Goal: Task Accomplishment & Management: Use online tool/utility

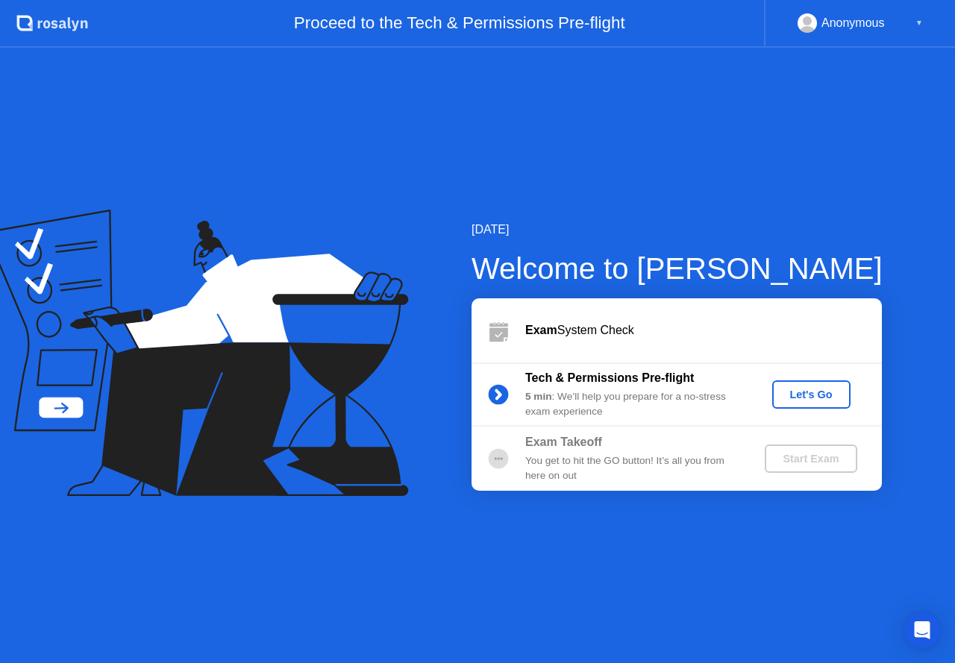
click at [804, 396] on div "Let's Go" at bounding box center [811, 395] width 66 height 12
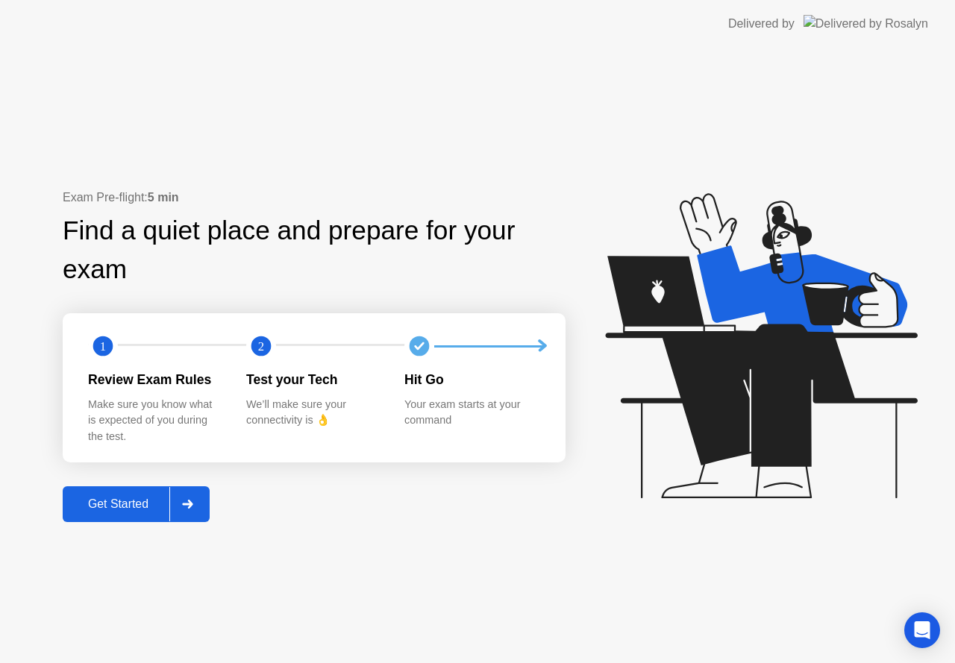
click at [137, 498] on div "Get Started" at bounding box center [118, 503] width 102 height 13
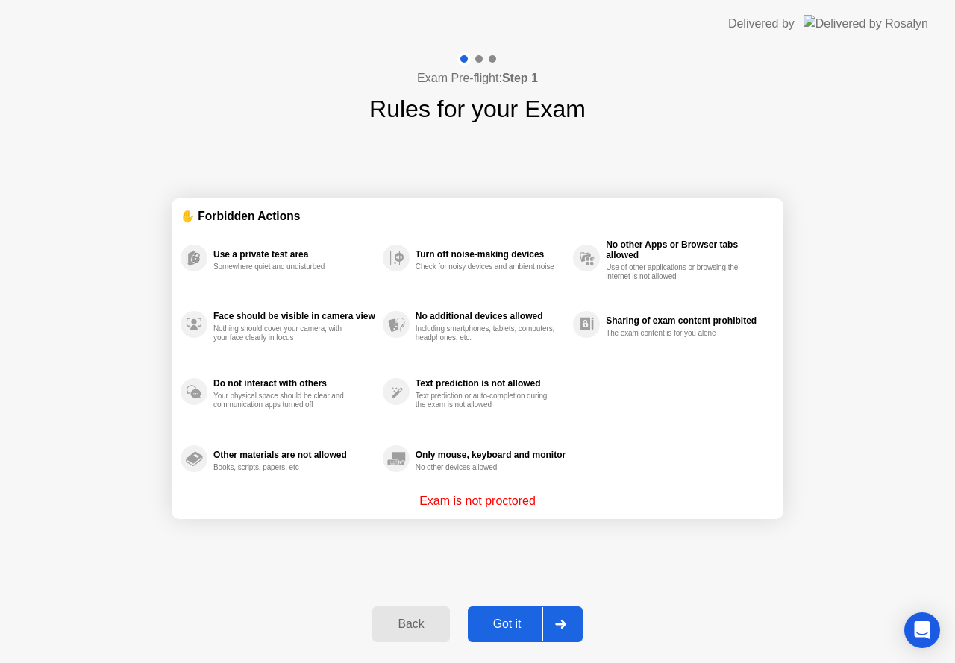
click at [505, 631] on div "Got it" at bounding box center [507, 624] width 70 height 13
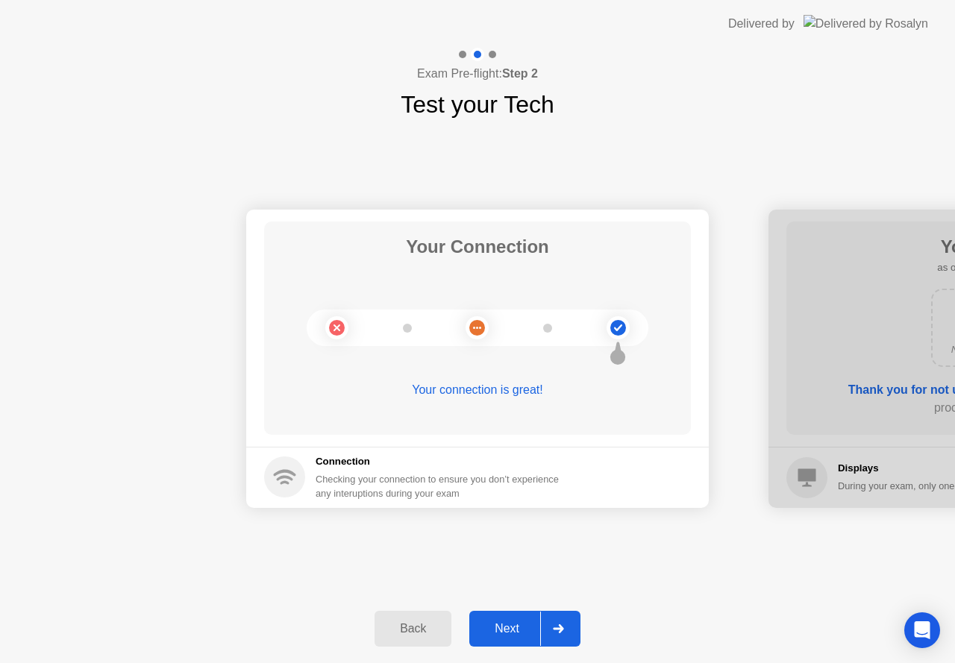
click at [503, 627] on div "Next" at bounding box center [507, 628] width 66 height 13
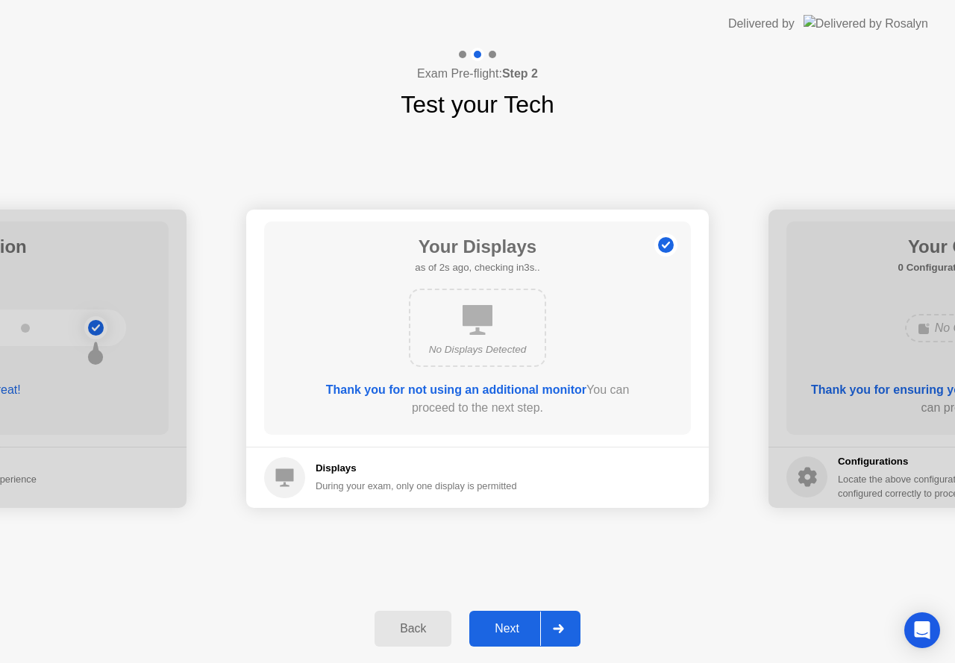
click at [503, 627] on div "Next" at bounding box center [507, 628] width 66 height 13
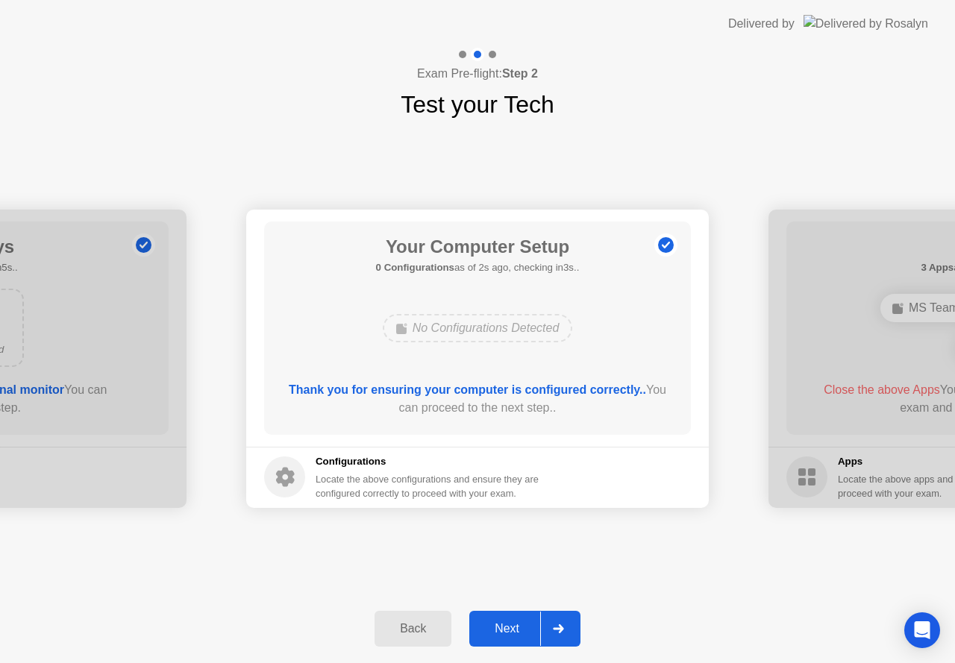
click at [503, 627] on div "Next" at bounding box center [507, 628] width 66 height 13
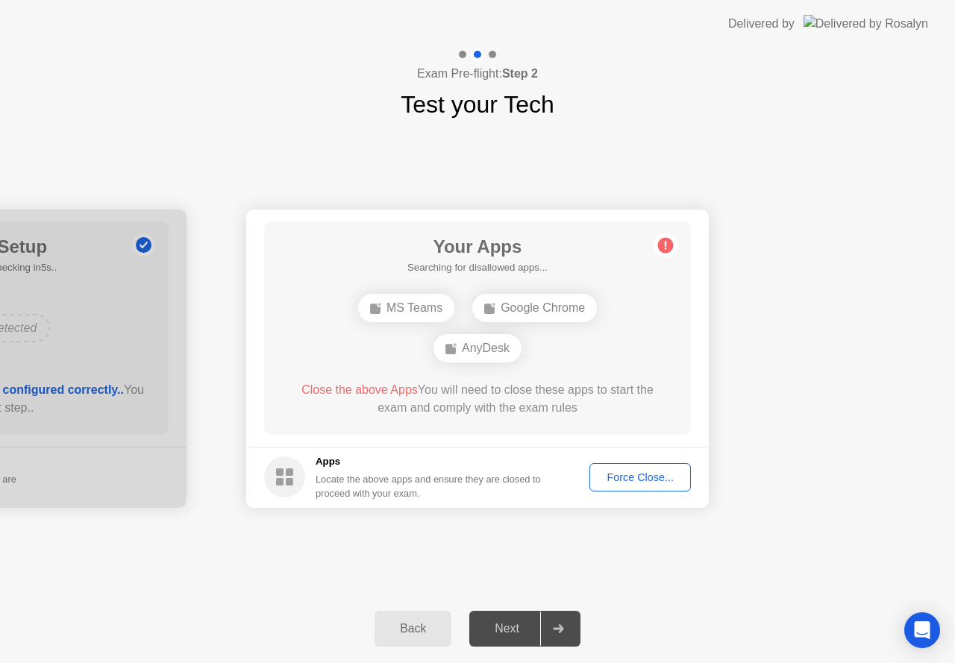
click at [639, 483] on div "Force Close..." at bounding box center [639, 477] width 91 height 12
click at [651, 471] on div "Force Close..." at bounding box center [639, 477] width 91 height 12
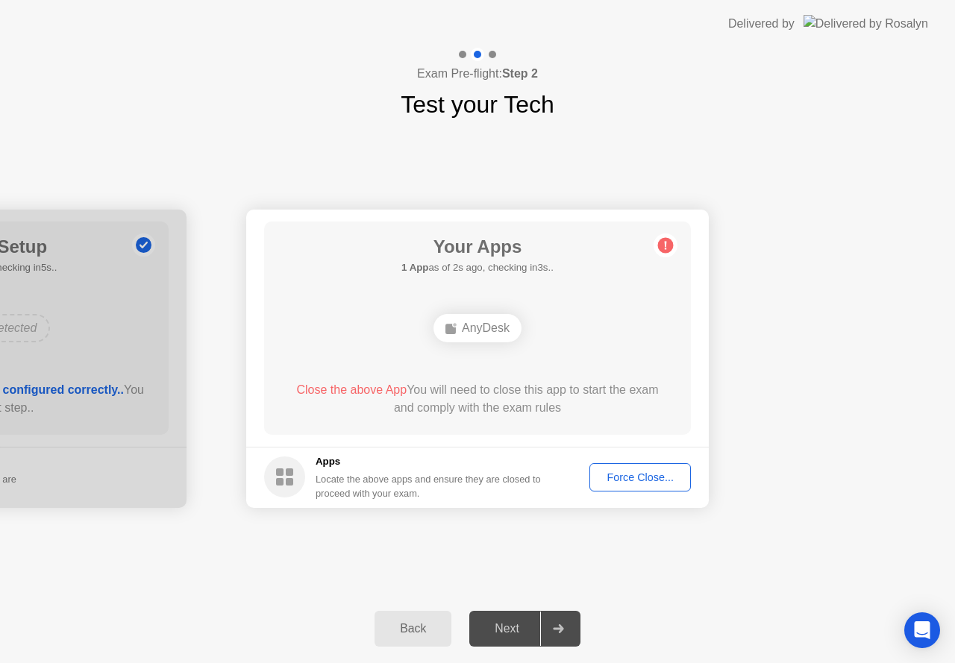
click at [633, 476] on div "Force Close..." at bounding box center [639, 477] width 91 height 12
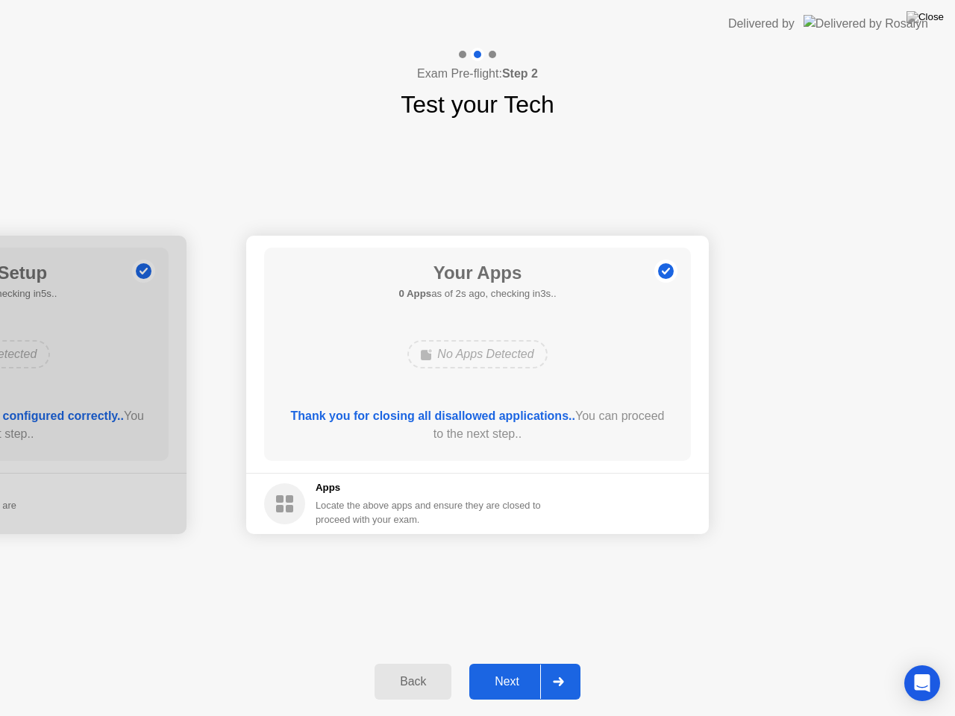
click at [502, 662] on div "Next" at bounding box center [507, 681] width 66 height 13
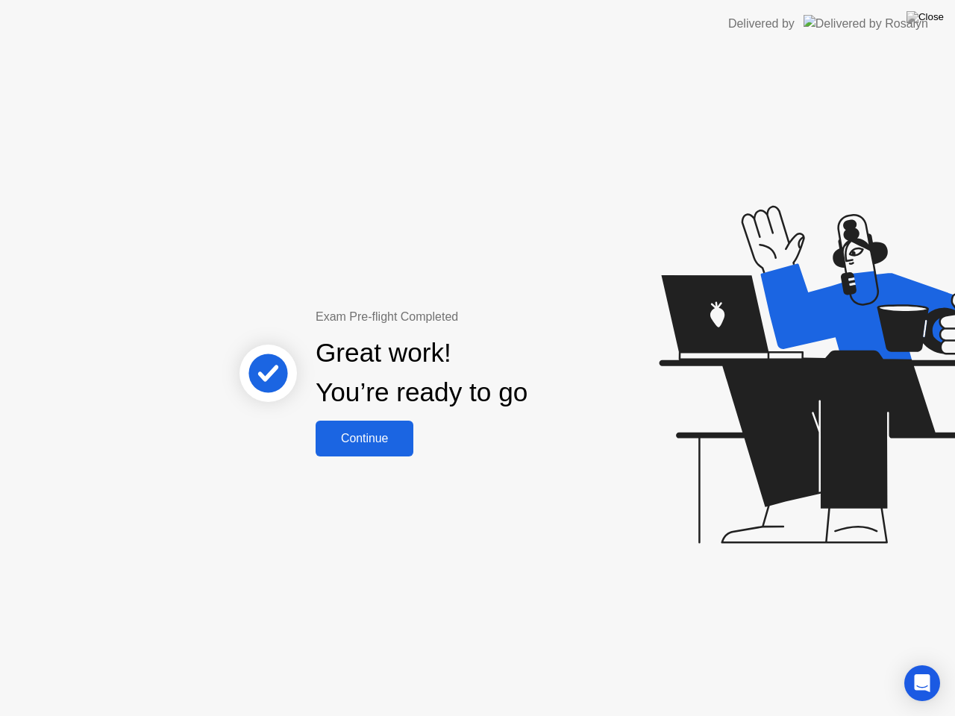
click at [371, 447] on button "Continue" at bounding box center [364, 439] width 98 height 36
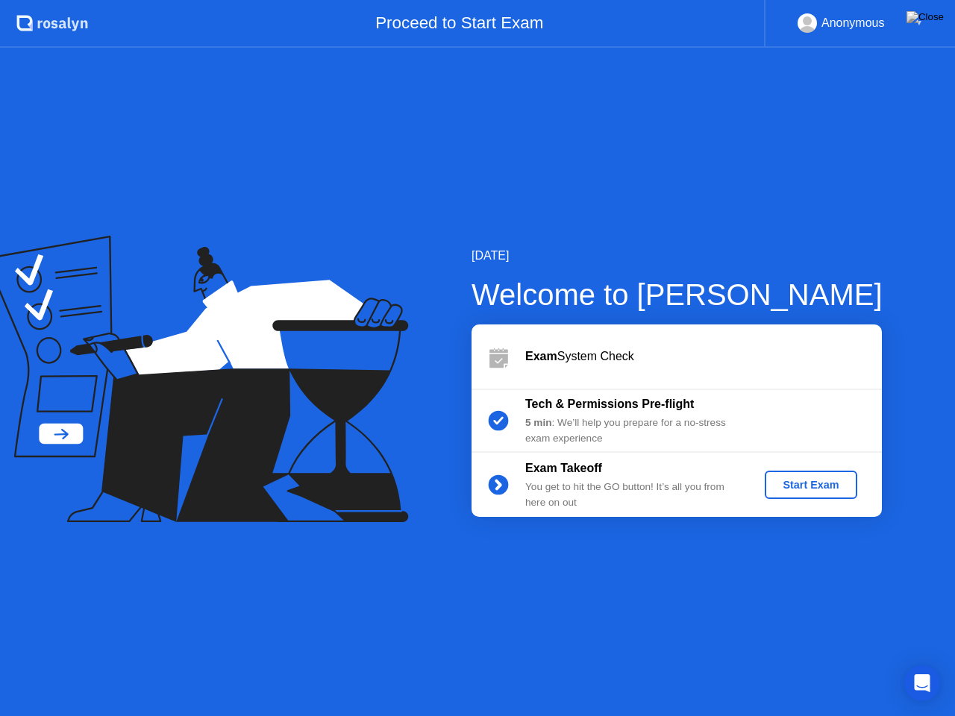
click at [814, 491] on div "Start Exam" at bounding box center [810, 485] width 80 height 12
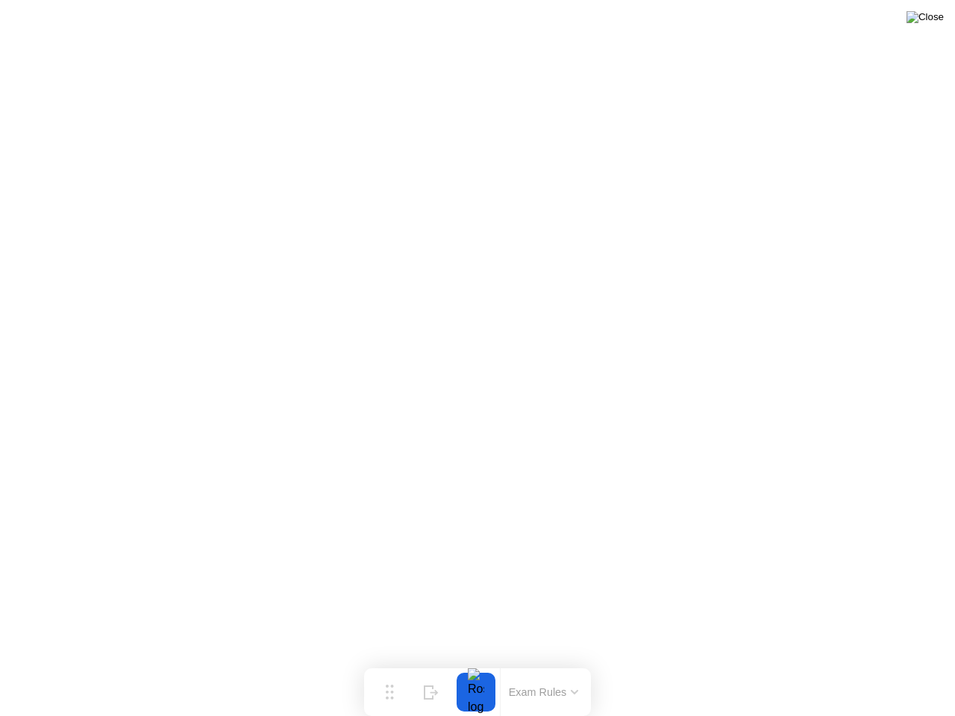
click at [930, 23] on img at bounding box center [924, 17] width 37 height 12
click at [817, 662] on div at bounding box center [477, 716] width 955 height 0
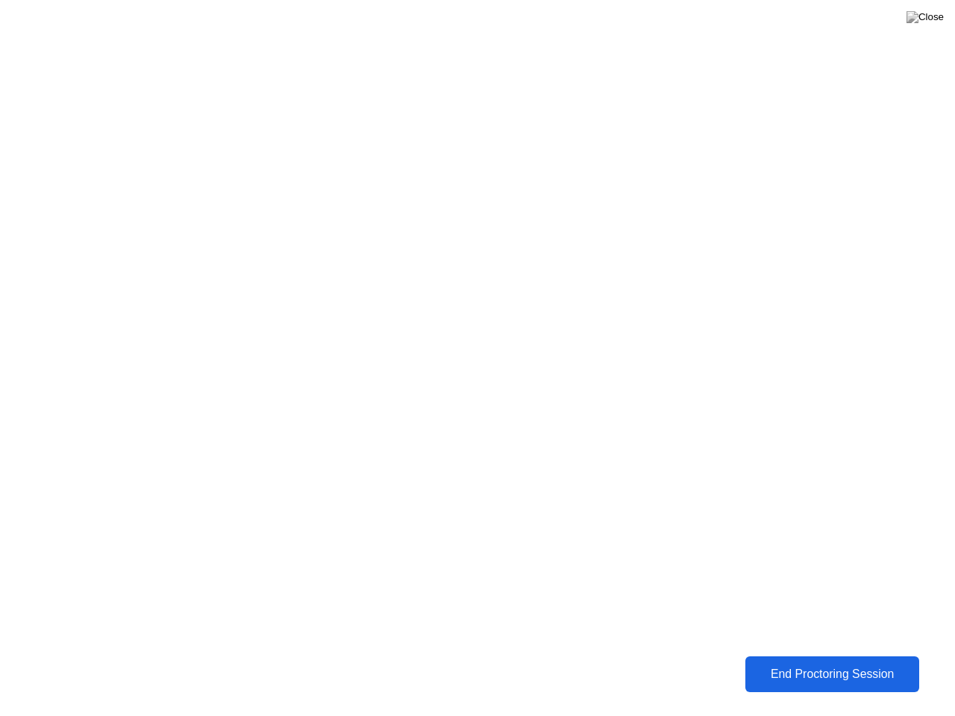
click at [832, 662] on div "End Proctoring Session" at bounding box center [832, 674] width 165 height 13
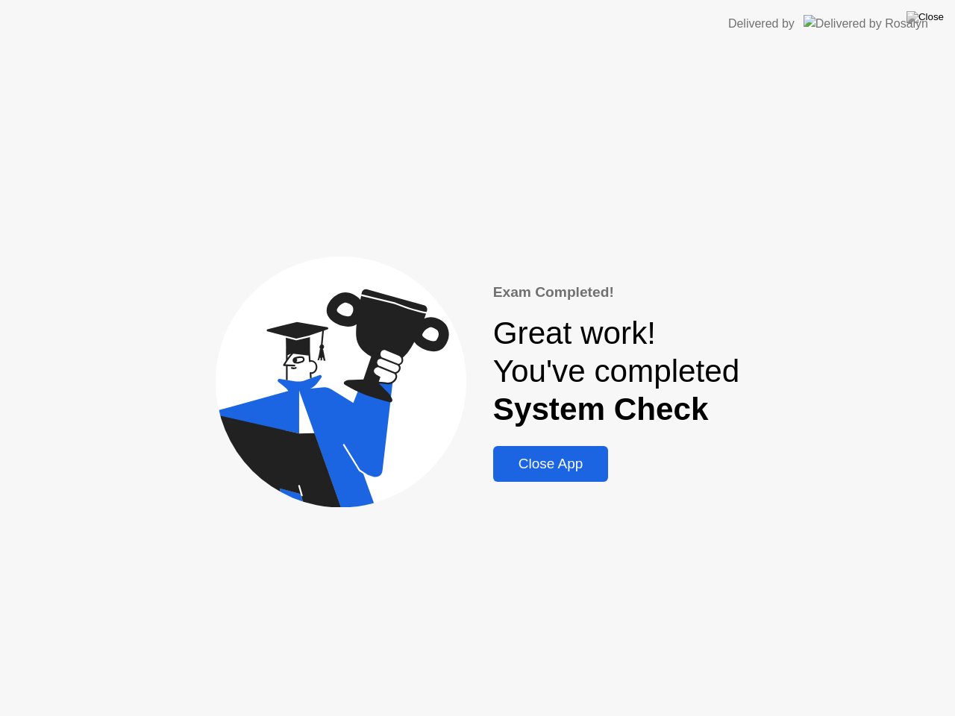
click at [554, 464] on div "Close App" at bounding box center [550, 464] width 107 height 16
